Goal: Information Seeking & Learning: Learn about a topic

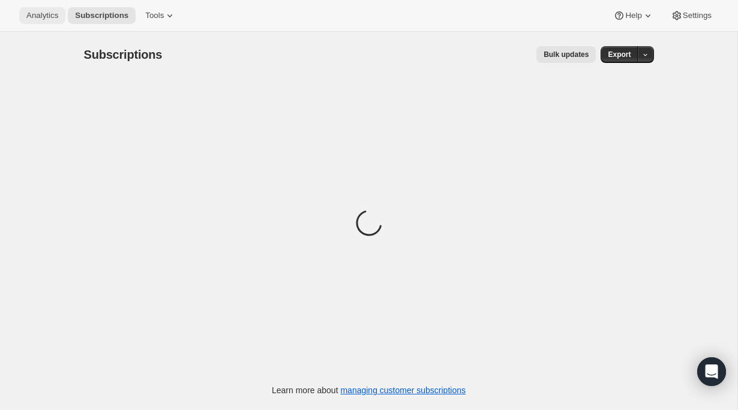
click at [40, 17] on span "Analytics" at bounding box center [42, 16] width 32 height 10
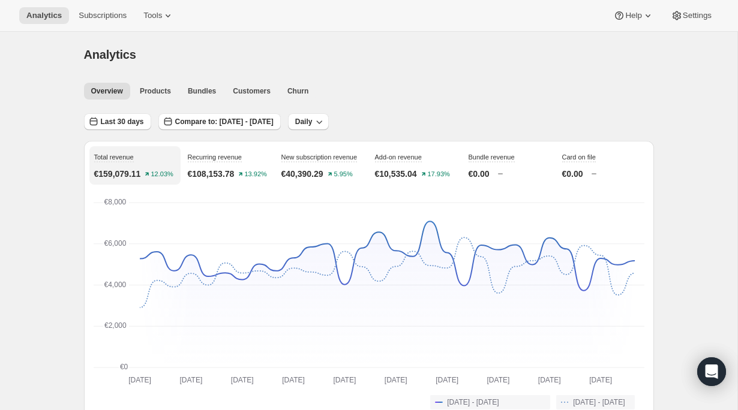
click at [125, 122] on span "Last 30 days" at bounding box center [122, 122] width 43 height 10
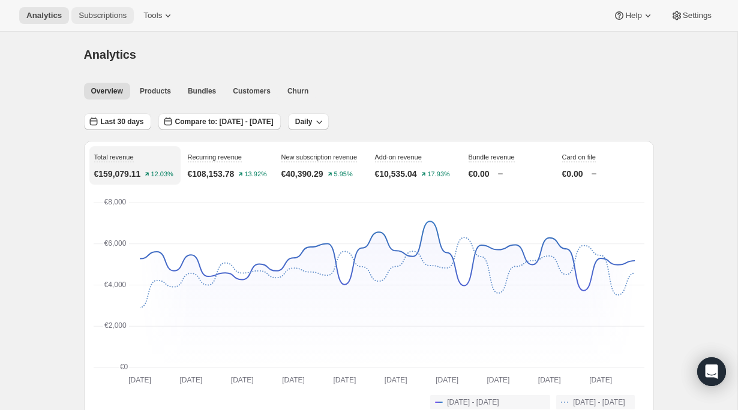
click at [113, 18] on span "Subscriptions" at bounding box center [103, 16] width 48 height 10
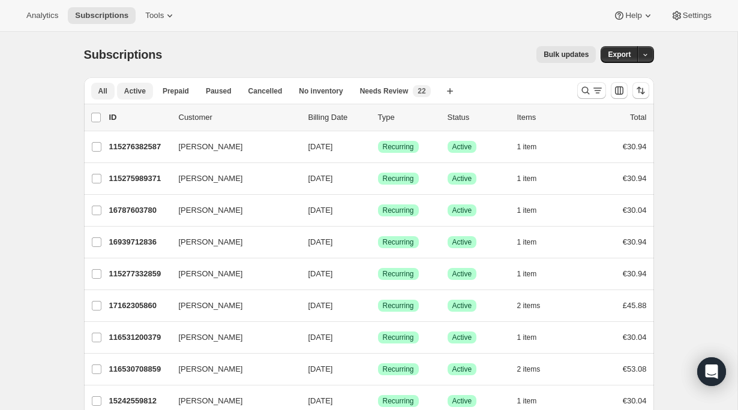
click at [138, 90] on span "Active" at bounding box center [135, 91] width 22 height 10
click at [51, 16] on span "Analytics" at bounding box center [42, 16] width 32 height 10
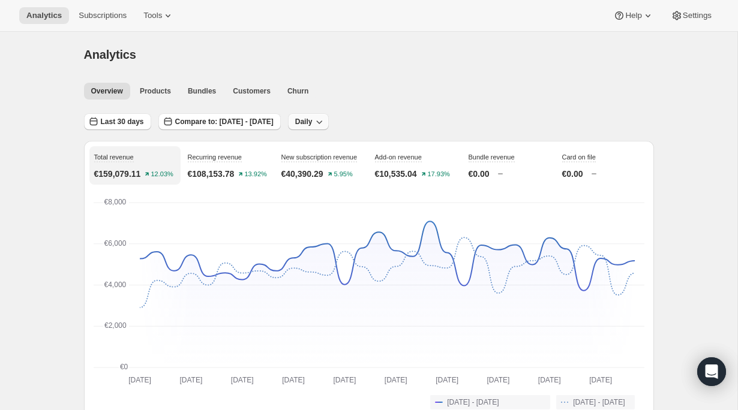
click at [325, 126] on icon "button" at bounding box center [319, 122] width 12 height 12
click at [234, 46] on div "Analytics" at bounding box center [369, 54] width 570 height 17
click at [124, 118] on span "Last 30 days" at bounding box center [122, 122] width 43 height 10
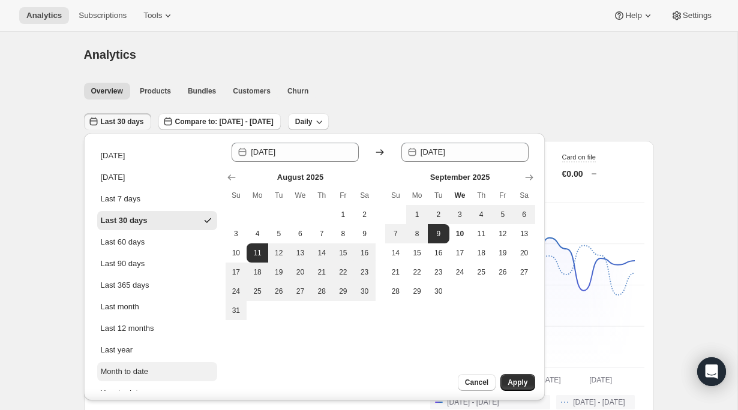
click at [137, 369] on div "Month to date" at bounding box center [125, 372] width 48 height 12
type input "[DATE]"
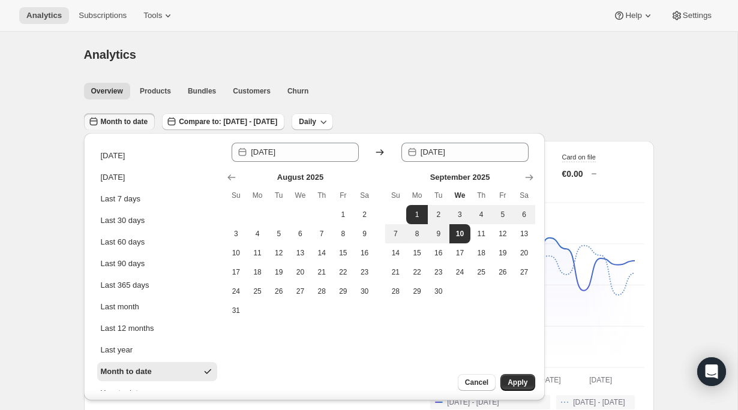
click at [128, 117] on button "Month to date" at bounding box center [119, 121] width 71 height 17
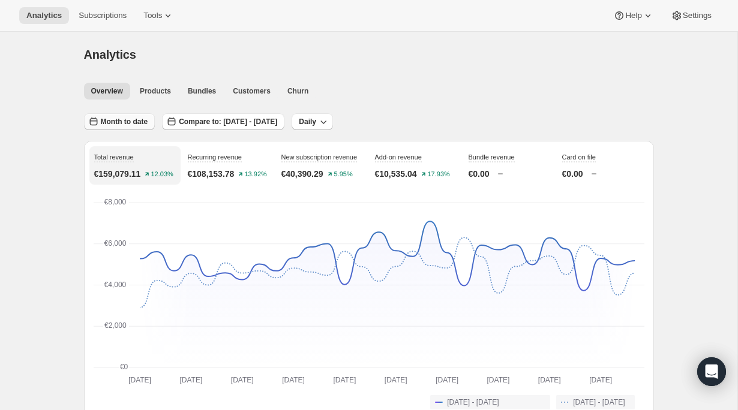
click at [128, 117] on button "Month to date" at bounding box center [119, 121] width 71 height 17
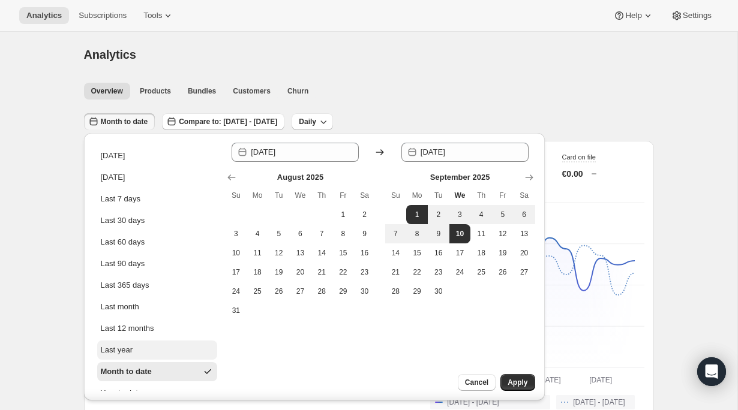
click at [132, 353] on div "Last year" at bounding box center [117, 350] width 32 height 12
type input "[DATE]"
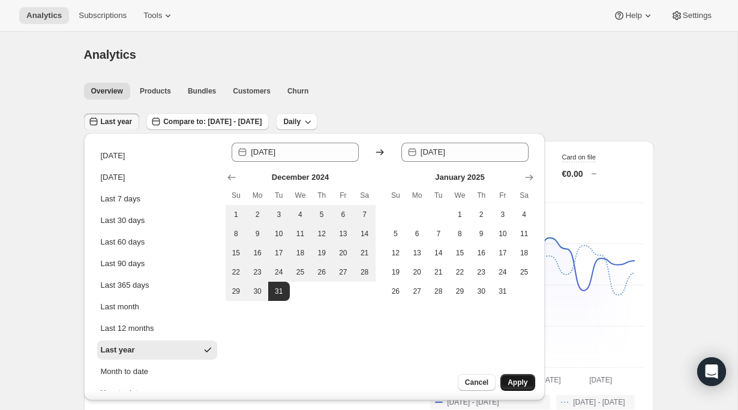
click at [520, 380] on span "Apply" at bounding box center [517, 383] width 20 height 10
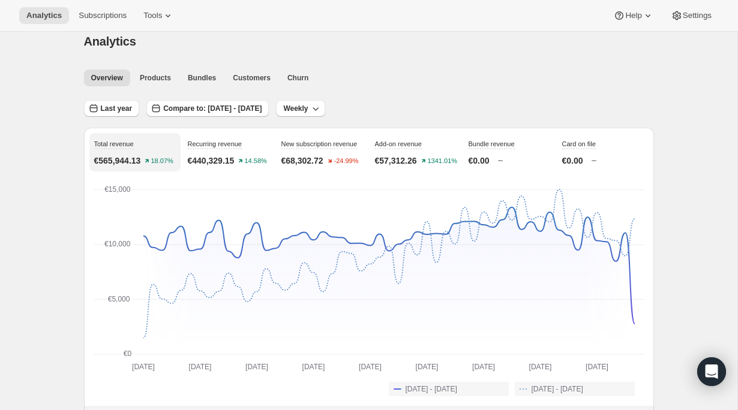
scroll to position [16, 0]
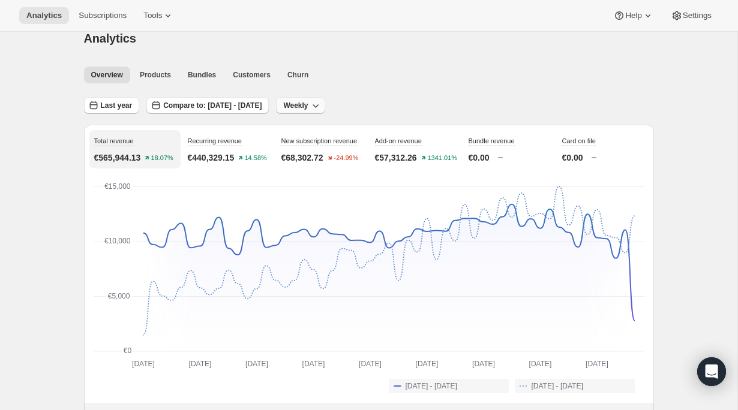
click at [324, 108] on button "Weekly" at bounding box center [300, 105] width 49 height 17
click at [346, 169] on span "Monthly" at bounding box center [347, 171] width 28 height 9
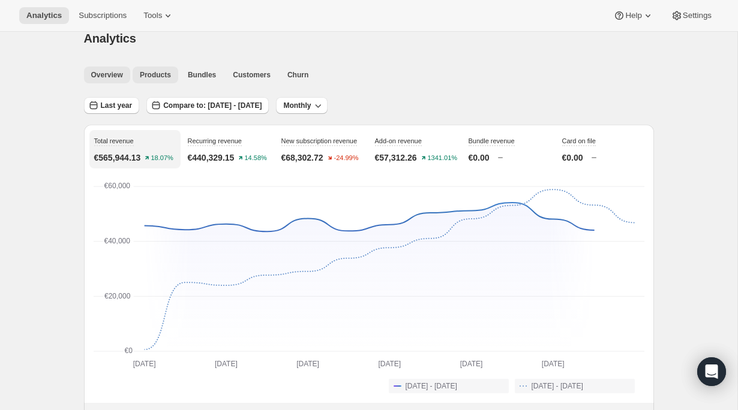
click at [160, 76] on span "Products" at bounding box center [155, 75] width 31 height 10
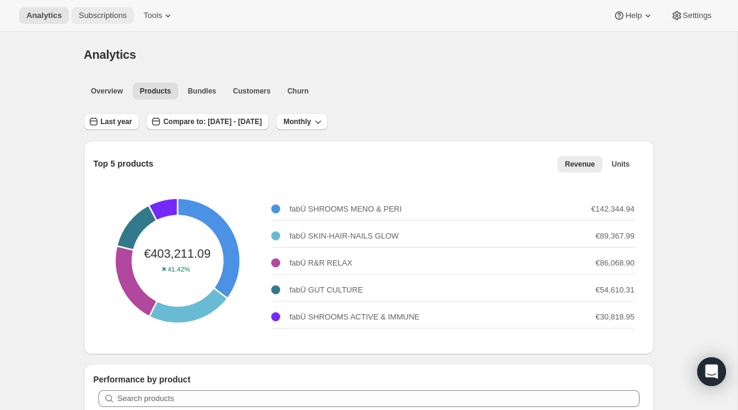
click at [105, 16] on span "Subscriptions" at bounding box center [103, 16] width 48 height 10
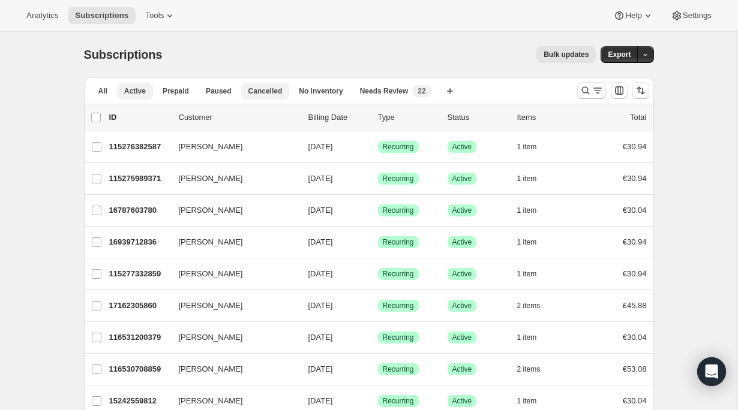
click at [272, 92] on span "Cancelled" at bounding box center [265, 91] width 34 height 10
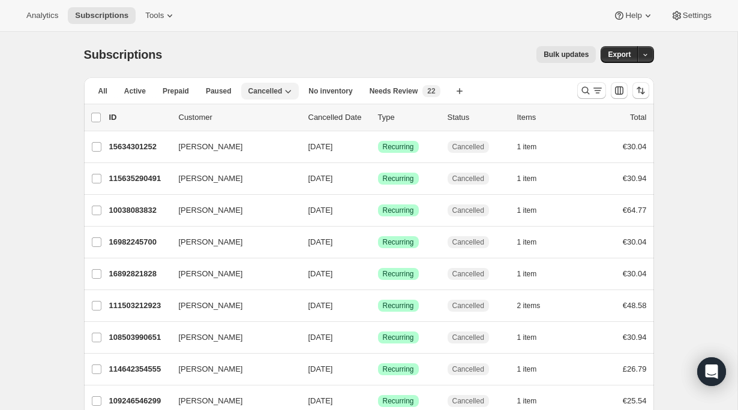
click at [293, 96] on icon "button" at bounding box center [288, 91] width 12 height 12
click at [208, 93] on span "Paused" at bounding box center [219, 91] width 26 height 10
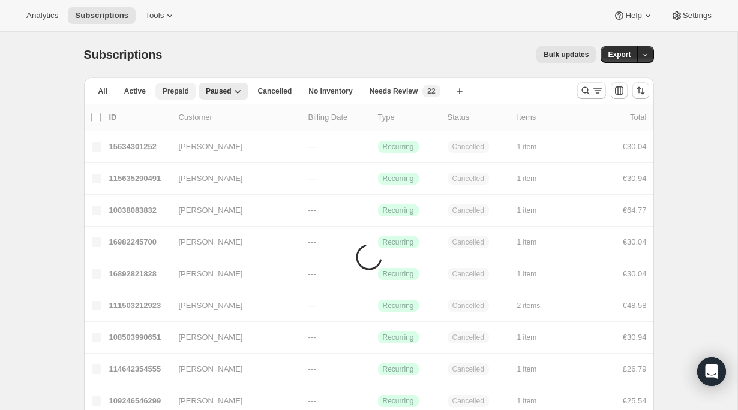
click at [176, 91] on span "Prepaid" at bounding box center [175, 91] width 26 height 10
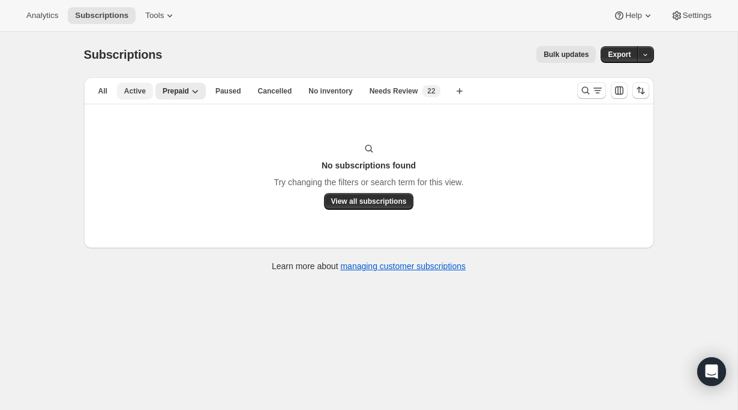
click at [127, 95] on span "Active" at bounding box center [135, 91] width 22 height 10
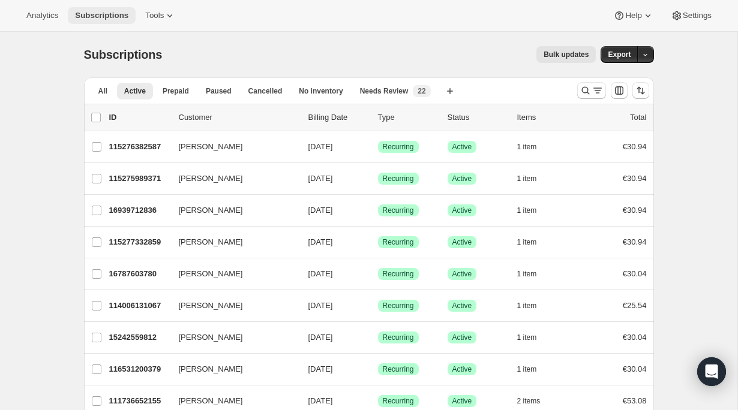
click at [113, 13] on span "Subscriptions" at bounding box center [101, 16] width 53 height 10
click at [140, 94] on span "Active" at bounding box center [135, 91] width 22 height 10
click at [43, 18] on span "Analytics" at bounding box center [42, 16] width 32 height 10
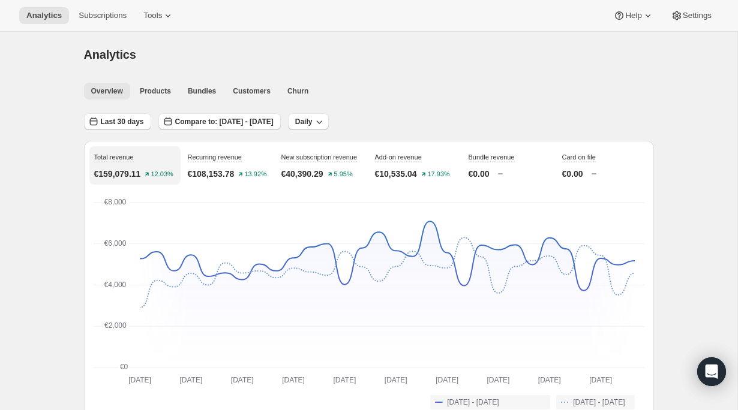
click at [109, 91] on span "Overview" at bounding box center [107, 91] width 32 height 10
click at [126, 125] on span "Last 30 days" at bounding box center [122, 122] width 43 height 10
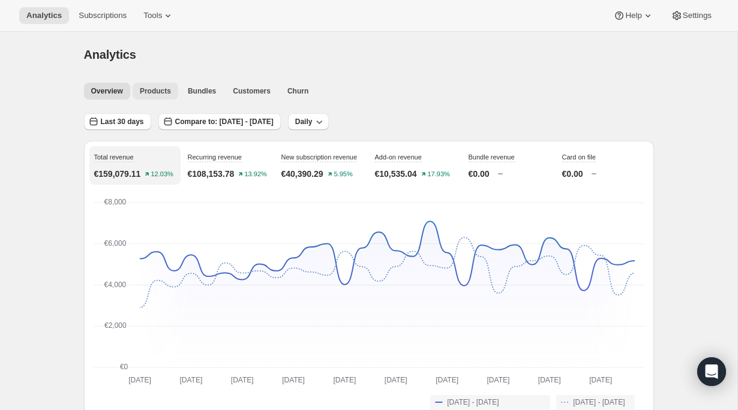
click at [161, 89] on span "Products" at bounding box center [155, 91] width 31 height 10
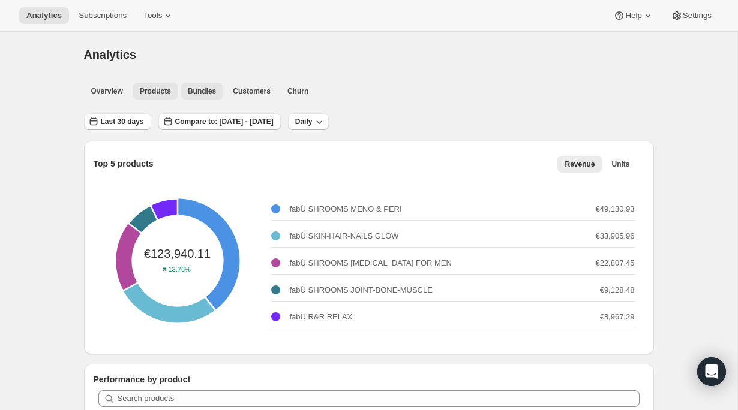
click at [209, 91] on span "Bundles" at bounding box center [202, 91] width 28 height 10
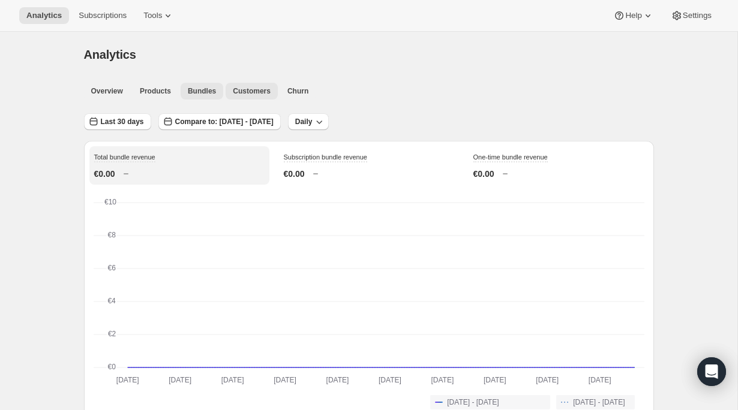
click at [273, 94] on button "Customers" at bounding box center [251, 91] width 52 height 17
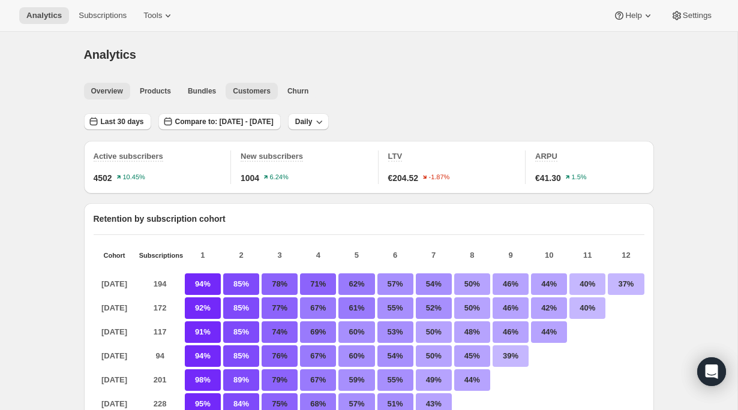
click at [105, 86] on span "Overview" at bounding box center [107, 91] width 32 height 10
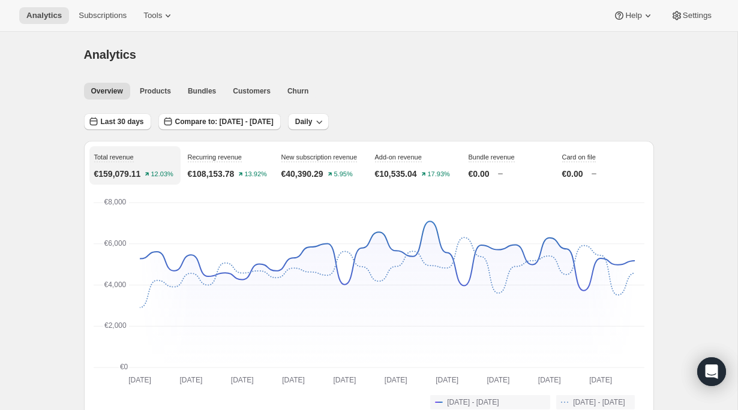
scroll to position [17, 0]
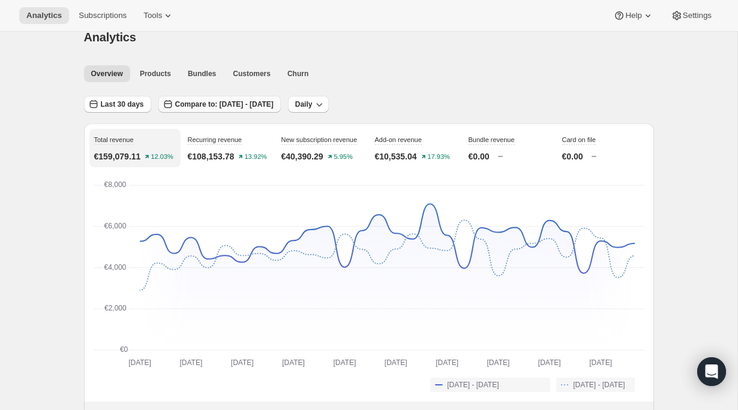
click at [269, 106] on span "Compare to: [DATE] - [DATE]" at bounding box center [224, 105] width 98 height 10
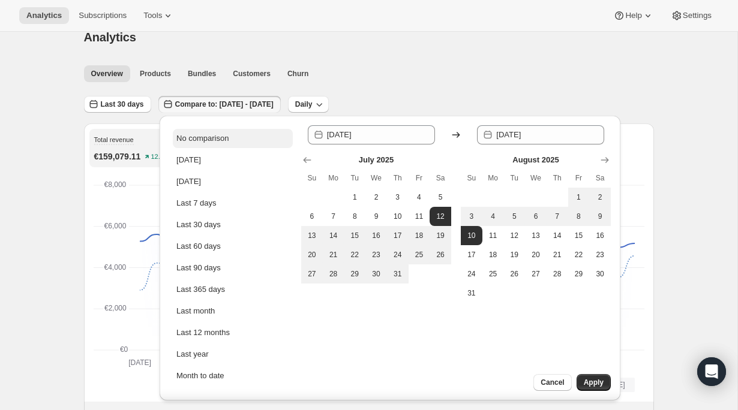
click at [221, 136] on div "No comparison" at bounding box center [202, 139] width 52 height 12
type input "[DATE]"
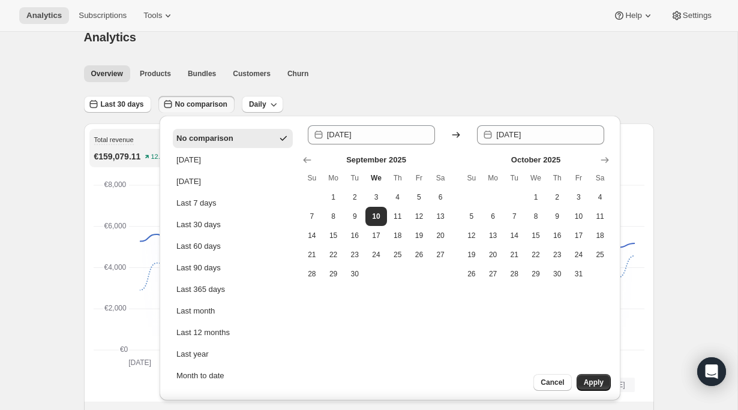
click at [320, 95] on div "Last 30 days No comparison Daily" at bounding box center [369, 100] width 570 height 28
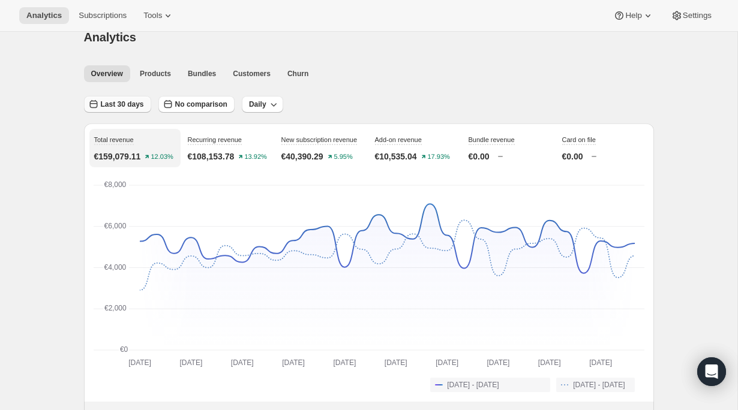
click at [113, 105] on span "Last 30 days" at bounding box center [122, 105] width 43 height 10
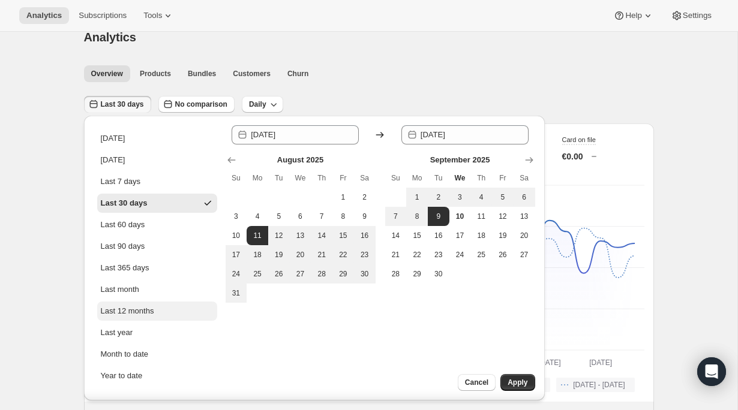
click at [152, 316] on div "Last 12 months" at bounding box center [127, 311] width 53 height 12
type input "[DATE]"
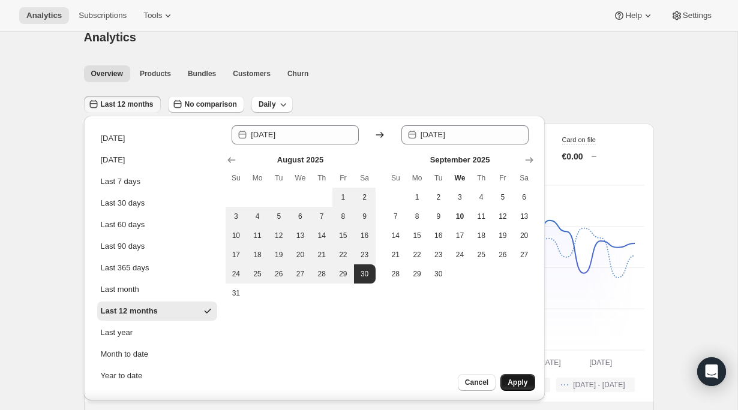
click at [529, 381] on button "Apply" at bounding box center [517, 382] width 34 height 17
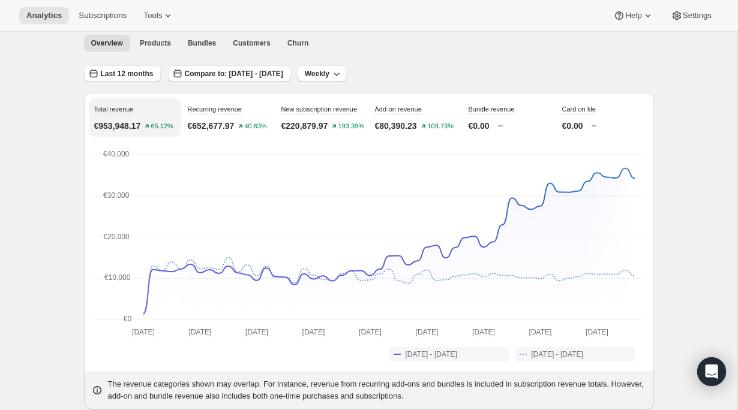
scroll to position [49, 0]
click at [283, 71] on span "Compare to: [DATE] - [DATE]" at bounding box center [234, 73] width 98 height 10
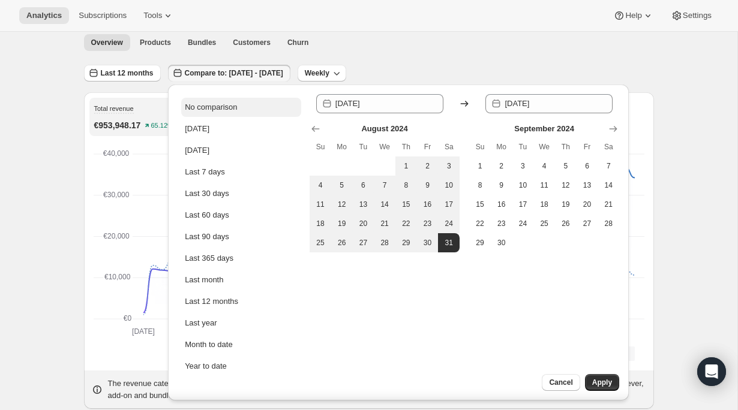
click at [231, 112] on div "No comparison" at bounding box center [211, 107] width 52 height 12
type input "[DATE]"
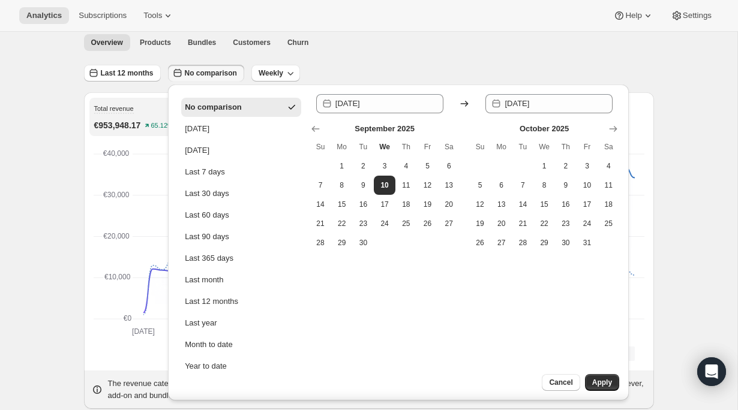
click at [394, 55] on div "Last 12 months No comparison Weekly" at bounding box center [369, 69] width 570 height 28
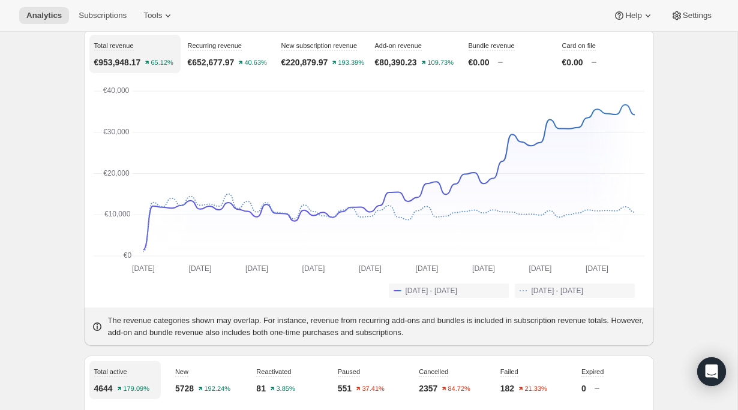
scroll to position [0, 0]
